Goal: Information Seeking & Learning: Learn about a topic

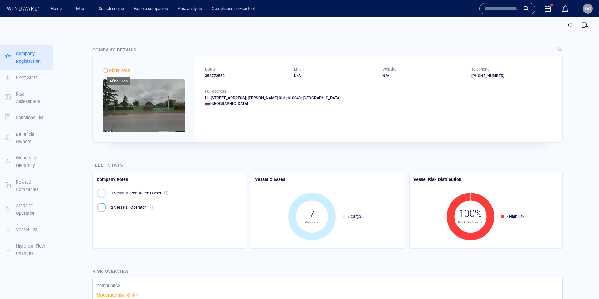
click at [113, 70] on span "Afina, Ooo" at bounding box center [120, 70] width 22 height 5
drag, startPoint x: 113, startPoint y: 70, endPoint x: 126, endPoint y: 70, distance: 13.4
click at [126, 70] on span "Afina, Ooo" at bounding box center [120, 70] width 22 height 5
copy span "Afina, Ooo"
click at [223, 76] on div "358772552" at bounding box center [245, 76] width 81 height 6
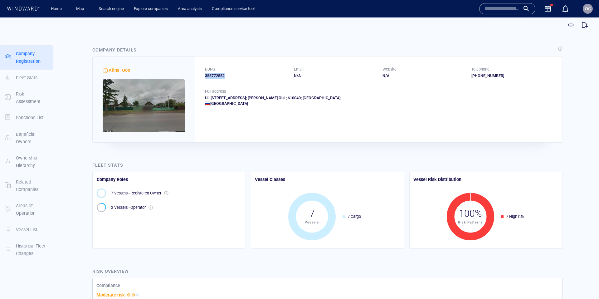
click at [223, 76] on div "358772552" at bounding box center [245, 76] width 81 height 6
copy div "358772552"
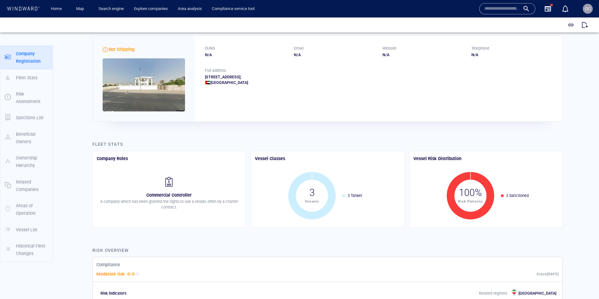
scroll to position [2, 0]
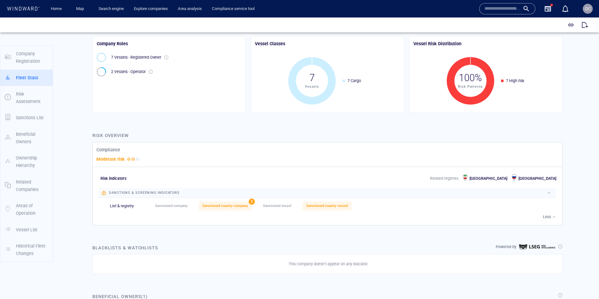
scroll to position [155, 0]
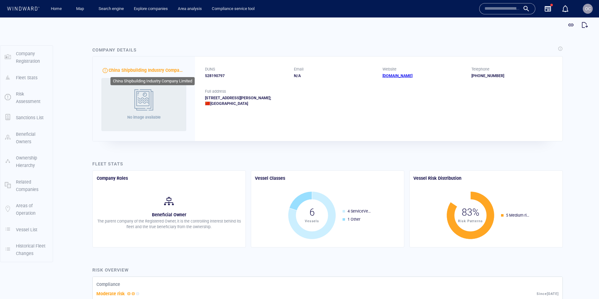
click at [168, 71] on span "China Shipbuilding Industry Company Limited" at bounding box center [155, 70] width 92 height 5
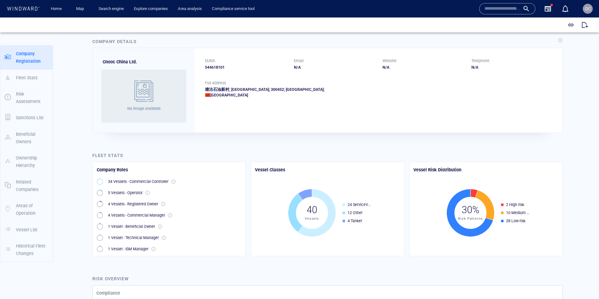
scroll to position [7, 0]
click at [110, 64] on span "Cnooc China Ltd." at bounding box center [120, 63] width 34 height 5
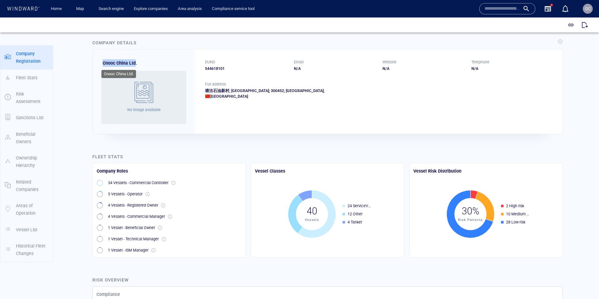
drag, startPoint x: 110, startPoint y: 64, endPoint x: 132, endPoint y: 64, distance: 21.5
click at [132, 64] on span "Cnooc China Ltd." at bounding box center [120, 63] width 34 height 5
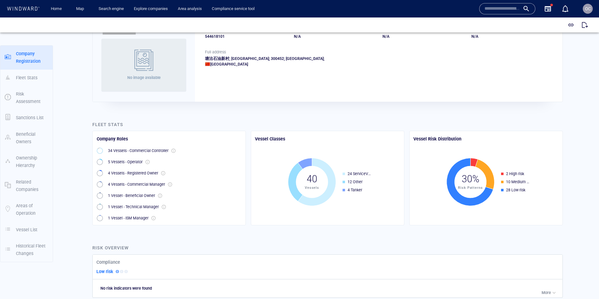
scroll to position [0, 0]
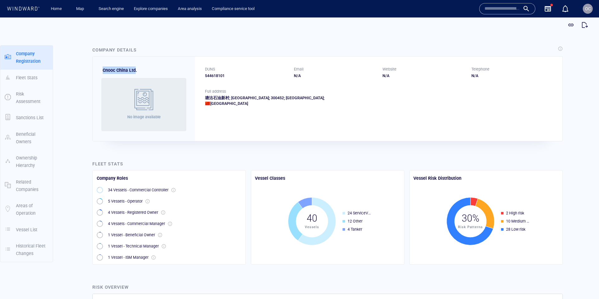
click at [220, 75] on div "544618101" at bounding box center [245, 76] width 81 height 6
